Goal: Navigation & Orientation: Find specific page/section

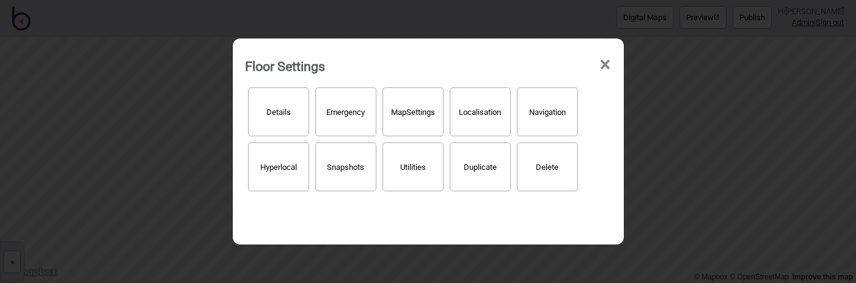
click at [121, 86] on div "Floor Settings × Details Emergency Map Settings Localisation Navigation Hyperlo…" at bounding box center [428, 141] width 856 height 283
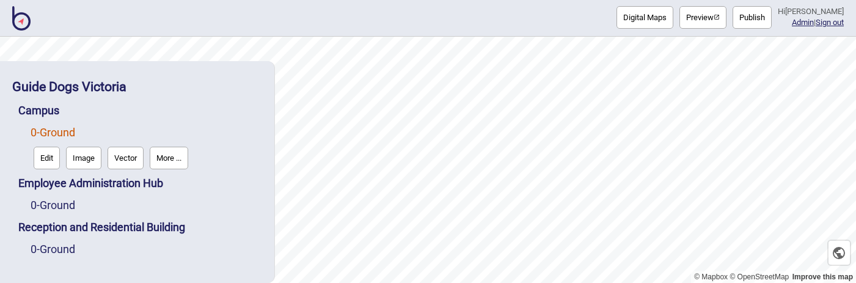
click at [173, 161] on button "More ..." at bounding box center [169, 158] width 39 height 23
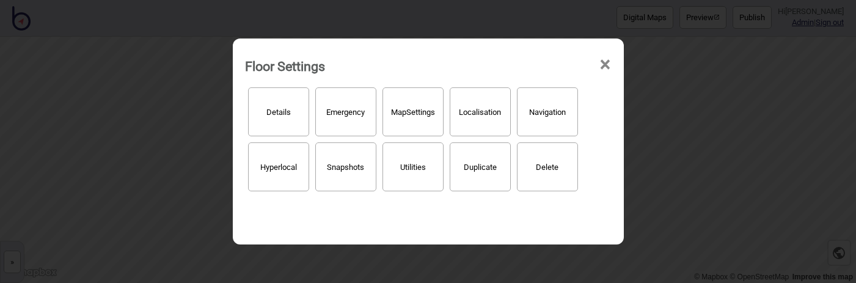
click at [414, 119] on button "Map Settings" at bounding box center [413, 111] width 61 height 49
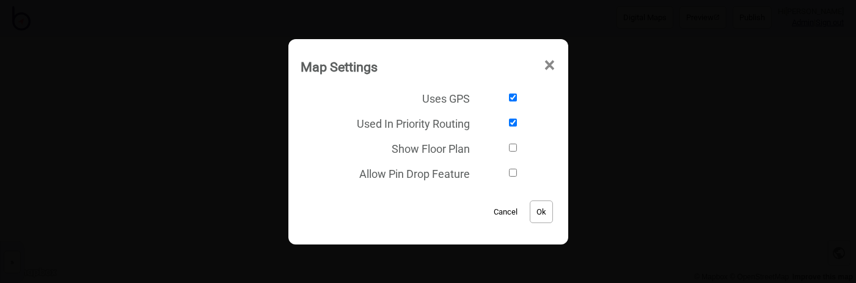
click at [230, 121] on div "Map Settings × Uses GPS Used In Priority Routing Show Floor Plan Allow Pin Drop…" at bounding box center [428, 141] width 856 height 283
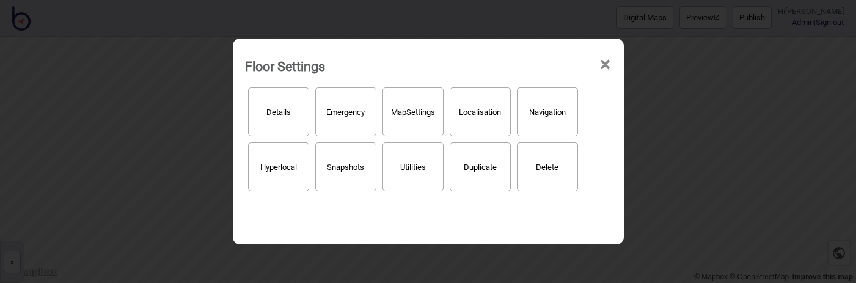
click at [607, 64] on span "×" at bounding box center [605, 65] width 13 height 40
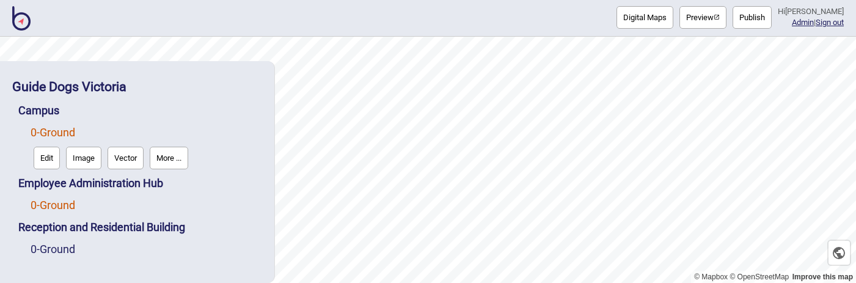
click at [62, 205] on link "0 - Ground" at bounding box center [53, 205] width 45 height 13
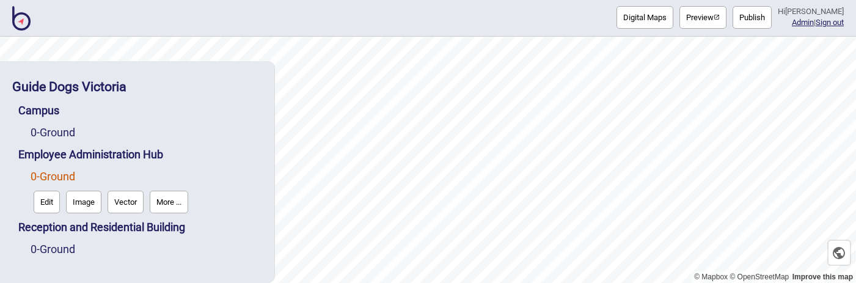
click at [185, 199] on button "More ..." at bounding box center [169, 202] width 39 height 23
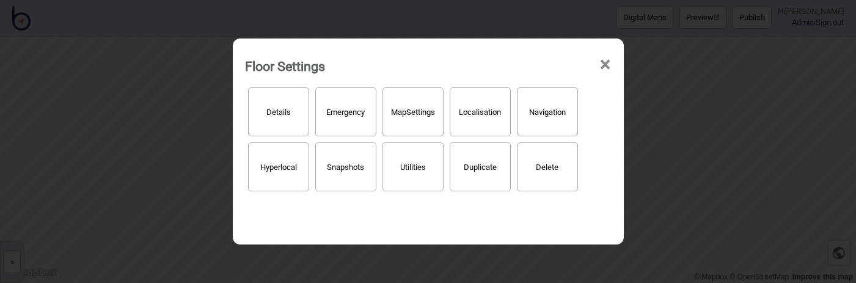
click at [398, 112] on button "Map Settings" at bounding box center [413, 111] width 61 height 49
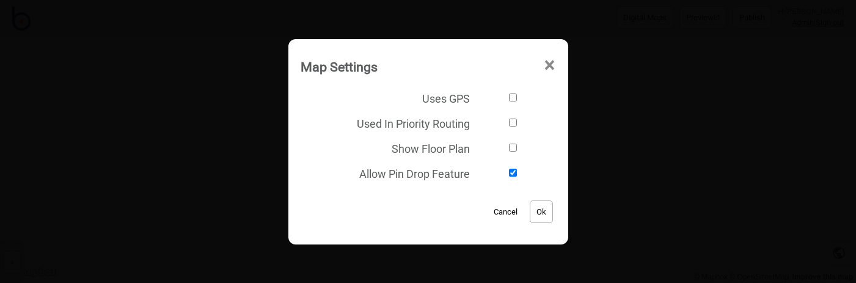
click at [552, 61] on span "×" at bounding box center [549, 65] width 13 height 40
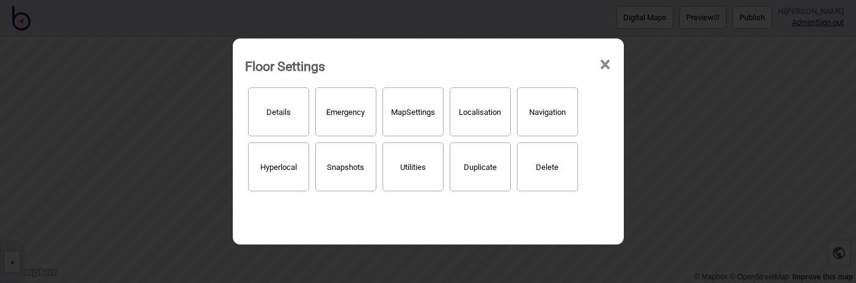
click at [608, 60] on span "×" at bounding box center [605, 65] width 13 height 40
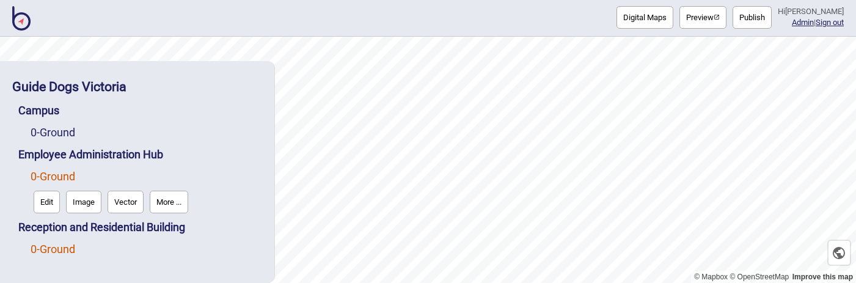
click at [41, 250] on link "0 - Ground" at bounding box center [53, 249] width 45 height 13
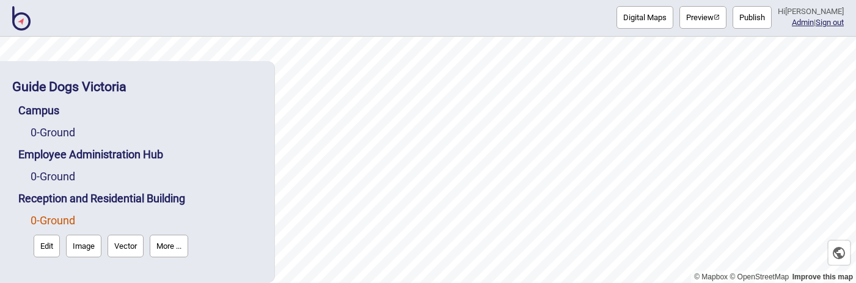
click at [177, 248] on button "More ..." at bounding box center [169, 246] width 39 height 23
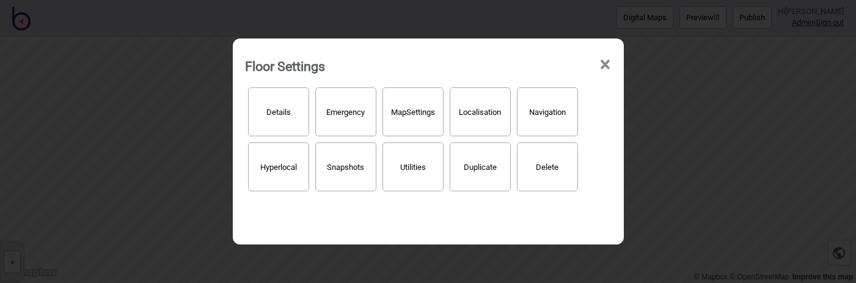
click at [398, 111] on button "Map Settings" at bounding box center [413, 111] width 61 height 49
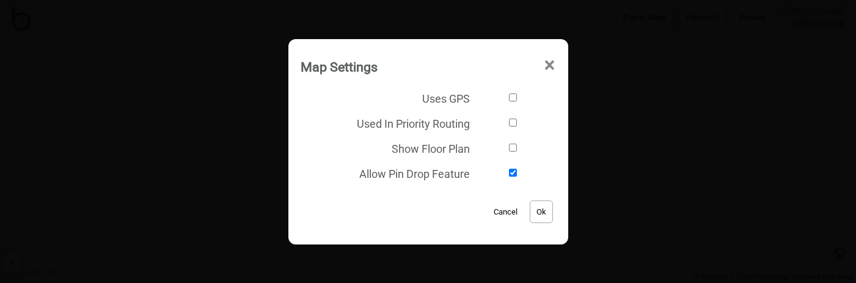
click at [554, 62] on span "×" at bounding box center [549, 65] width 13 height 40
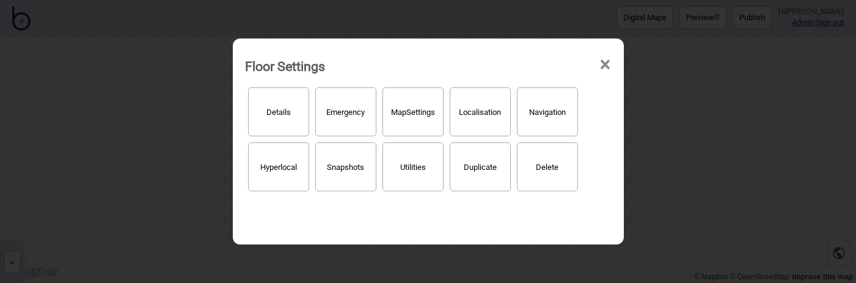
click at [611, 64] on span "×" at bounding box center [605, 65] width 13 height 40
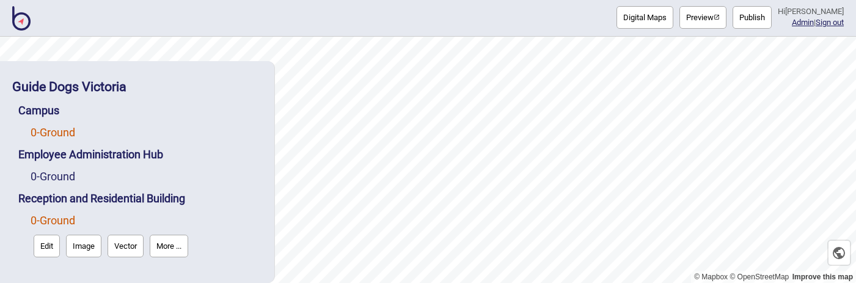
click at [69, 134] on link "0 - Ground" at bounding box center [53, 132] width 45 height 13
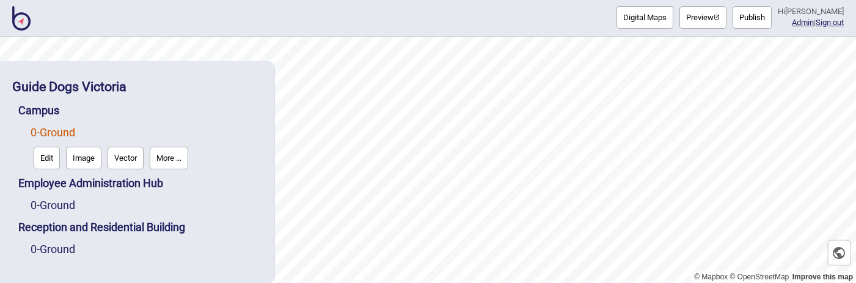
click at [175, 162] on button "More ..." at bounding box center [169, 158] width 39 height 23
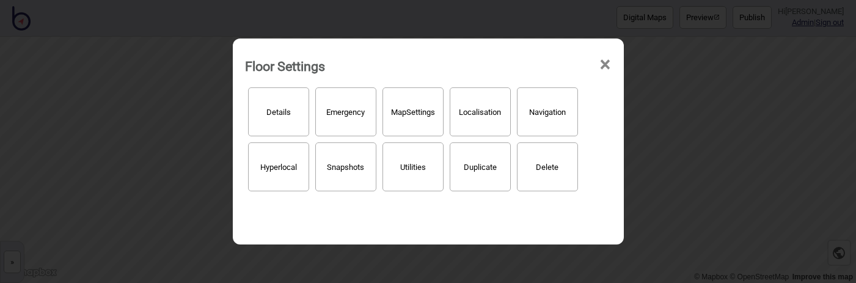
click at [389, 122] on button "Map Settings" at bounding box center [413, 111] width 61 height 49
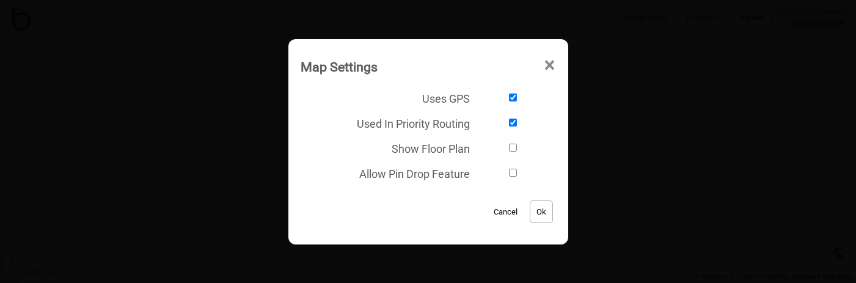
click at [551, 63] on span "×" at bounding box center [549, 65] width 13 height 40
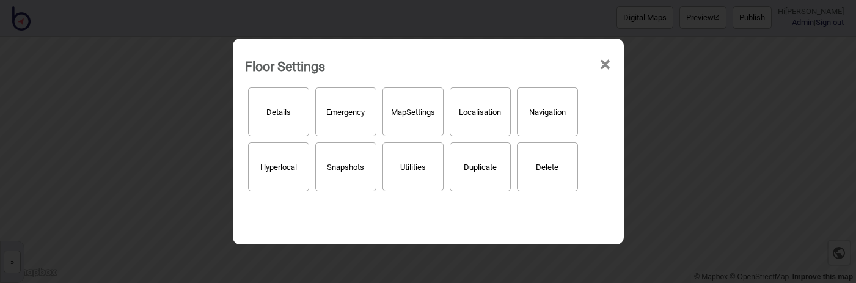
click at [607, 65] on span "×" at bounding box center [605, 65] width 13 height 40
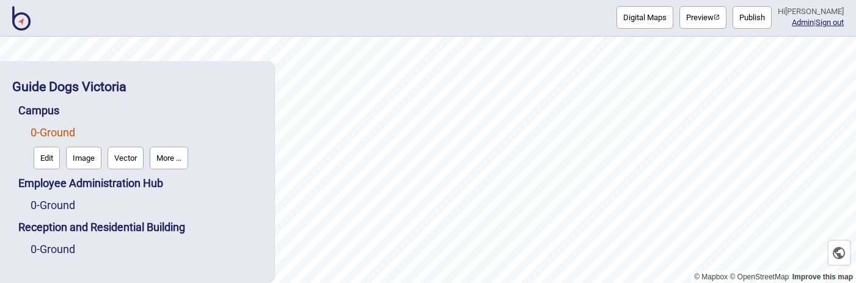
click at [68, 134] on link "0 - Ground" at bounding box center [53, 132] width 45 height 13
click at [59, 208] on link "0 - Ground" at bounding box center [53, 205] width 45 height 13
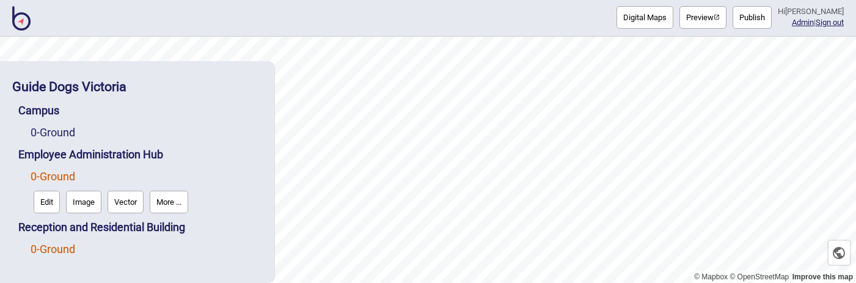
click at [53, 252] on link "0 - Ground" at bounding box center [53, 249] width 45 height 13
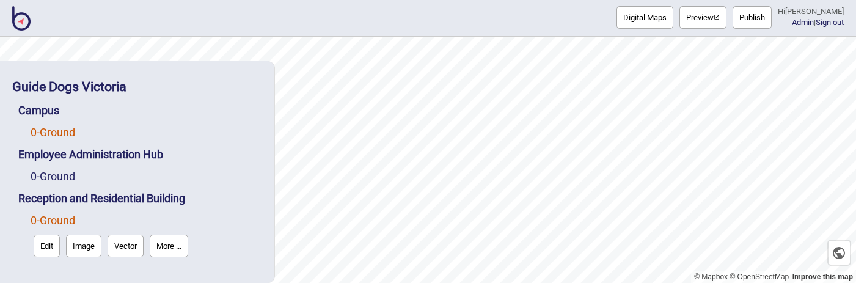
click at [65, 127] on link "0 - Ground" at bounding box center [53, 132] width 45 height 13
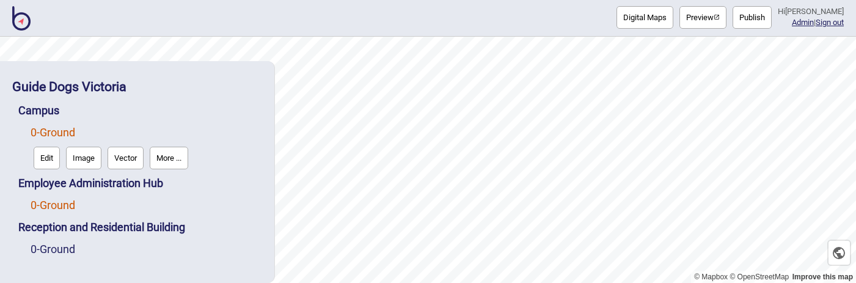
click at [70, 202] on link "0 - Ground" at bounding box center [53, 205] width 45 height 13
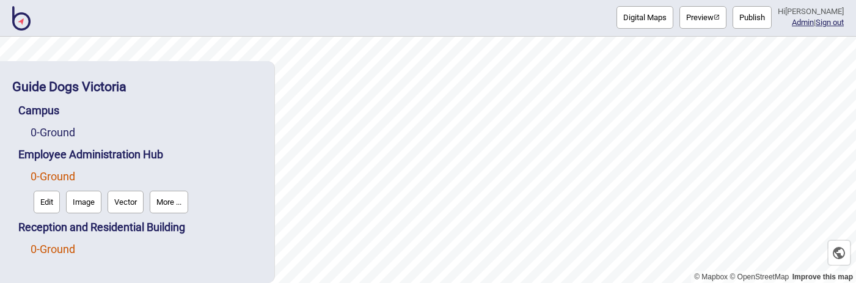
click at [57, 244] on link "0 - Ground" at bounding box center [53, 249] width 45 height 13
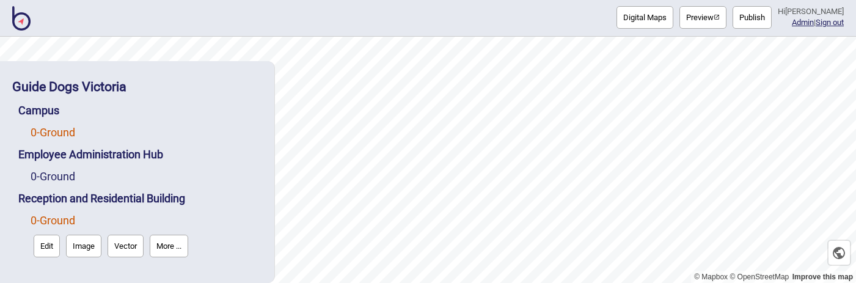
click at [62, 129] on link "0 - Ground" at bounding box center [53, 132] width 45 height 13
